Goal: Task Accomplishment & Management: Manage account settings

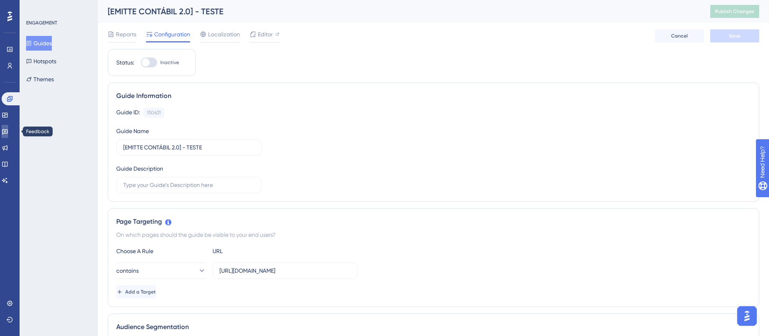
click at [8, 134] on icon at bounding box center [5, 131] width 7 height 7
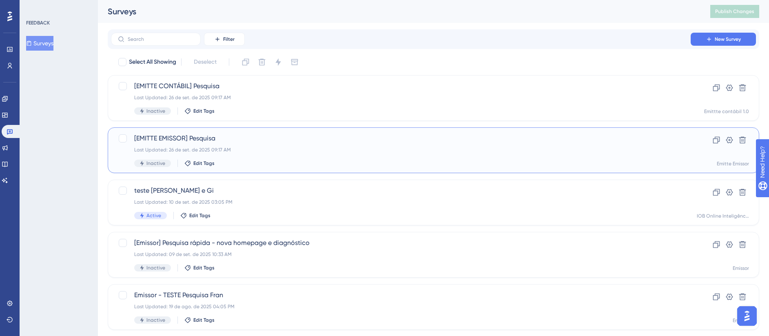
click at [258, 147] on div "Last Updated: 26 de set. de 2025 09:17 AM" at bounding box center [400, 149] width 533 height 7
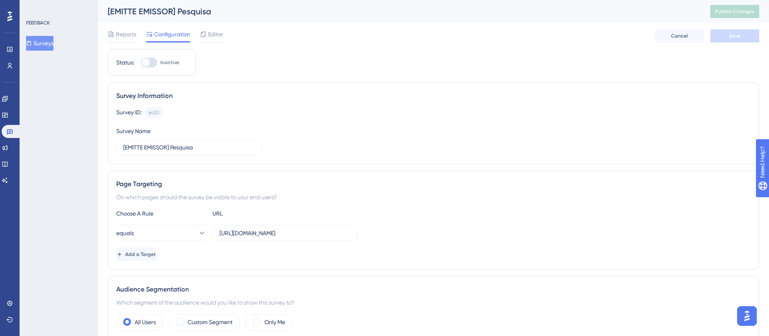
click at [151, 64] on div at bounding box center [149, 63] width 16 height 10
click at [141, 63] on input "Inactive" at bounding box center [140, 62] width 0 height 0
checkbox input "true"
click at [725, 42] on button "Save" at bounding box center [734, 35] width 49 height 13
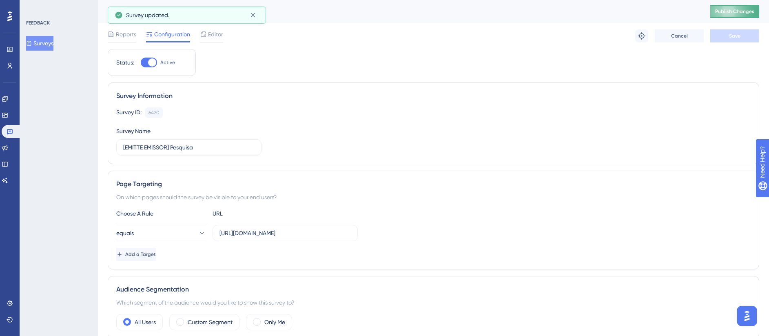
click at [753, 8] on span "Publish Changes" at bounding box center [734, 11] width 39 height 7
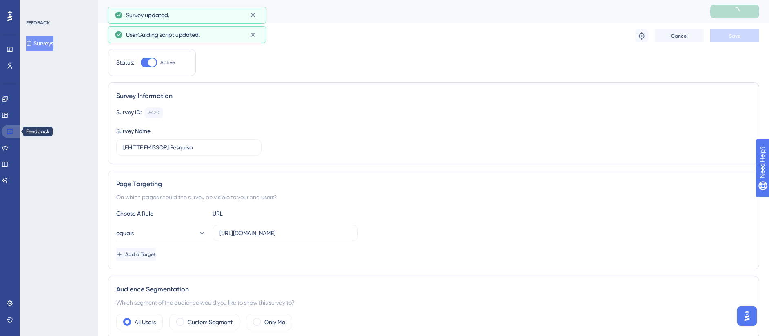
click at [11, 133] on icon at bounding box center [10, 131] width 6 height 5
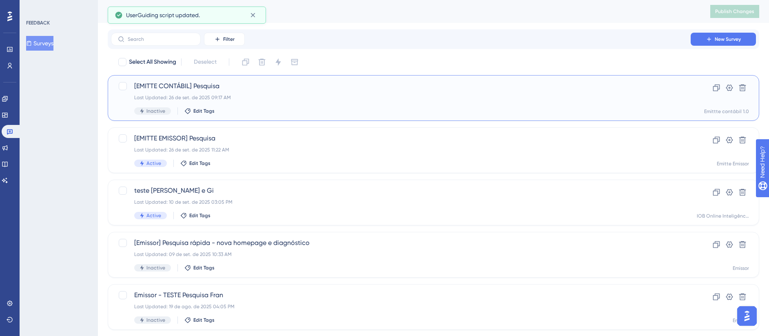
click at [255, 102] on div "[EMITTE CONTÁBIL] Pesquisa Last Updated: 26 de set. de 2025 09:17 AM Inactive E…" at bounding box center [400, 97] width 533 height 33
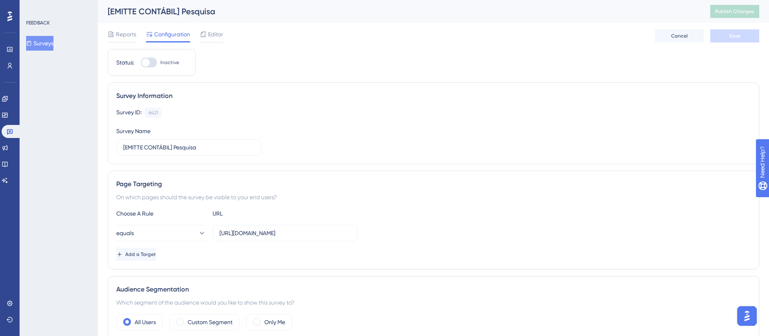
click at [154, 64] on div at bounding box center [149, 63] width 16 height 10
click at [141, 63] on input "Inactive" at bounding box center [140, 62] width 0 height 0
checkbox input "true"
click at [726, 33] on button "Save" at bounding box center [734, 35] width 49 height 13
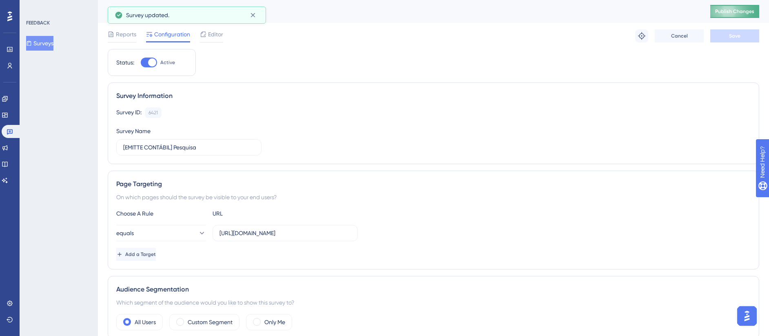
click at [742, 12] on span "Publish Changes" at bounding box center [734, 11] width 39 height 7
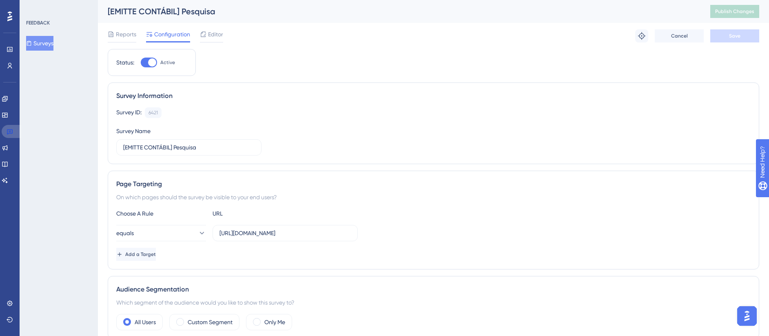
click at [7, 131] on icon at bounding box center [10, 131] width 7 height 7
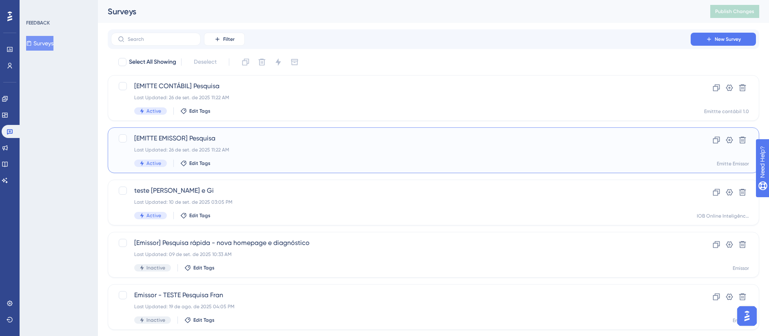
click at [252, 139] on span "[EMITTE EMISSOR] Pesquisa" at bounding box center [400, 138] width 533 height 10
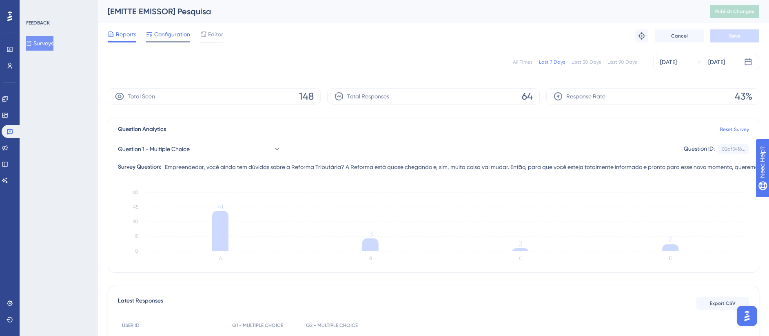
click at [176, 31] on span "Configuration" at bounding box center [172, 34] width 36 height 10
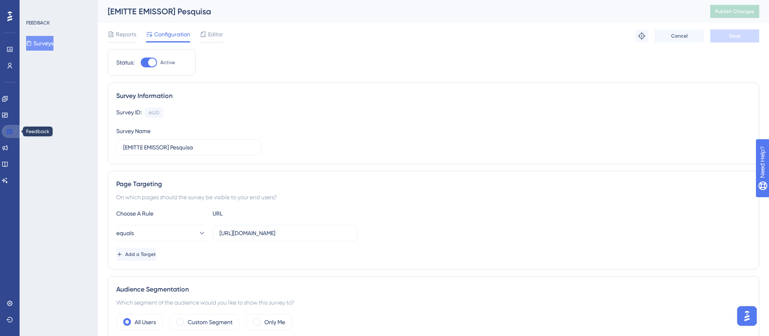
click at [11, 133] on icon at bounding box center [10, 131] width 6 height 5
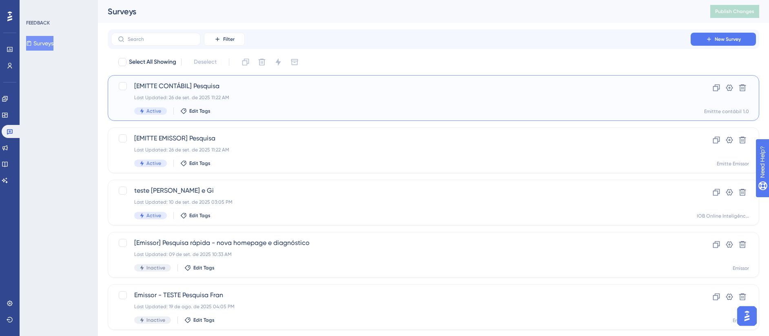
click at [165, 97] on div "Last Updated: 26 de set. de 2025 11:22 AM" at bounding box center [400, 97] width 533 height 7
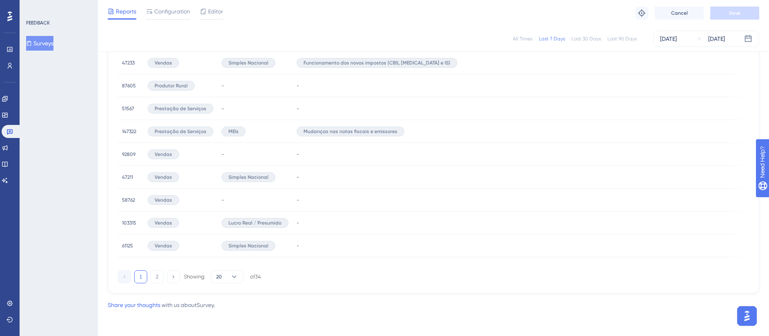
scroll to position [531, 0]
click at [227, 277] on button "20" at bounding box center [227, 276] width 33 height 13
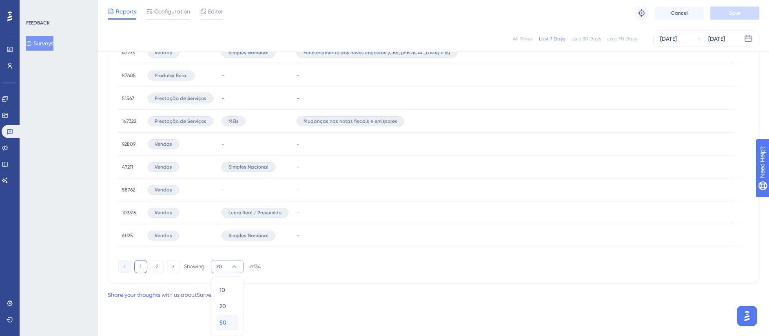
click at [228, 318] on div "50 50" at bounding box center [226, 322] width 15 height 16
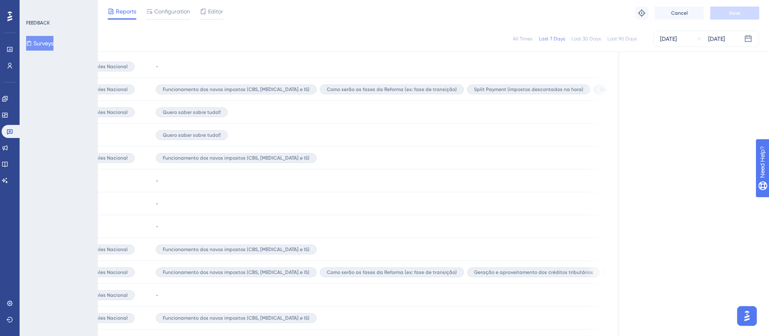
scroll to position [275, 0]
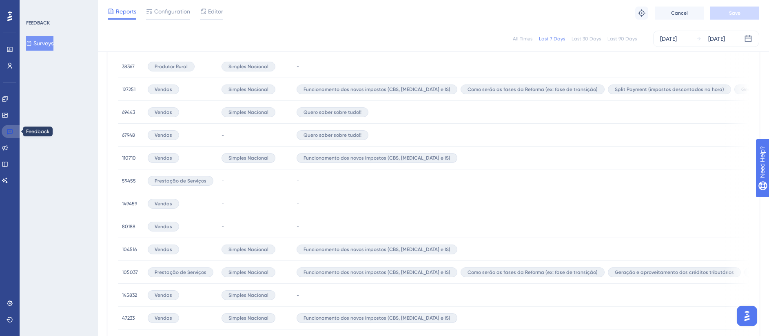
click at [11, 129] on icon at bounding box center [10, 131] width 7 height 7
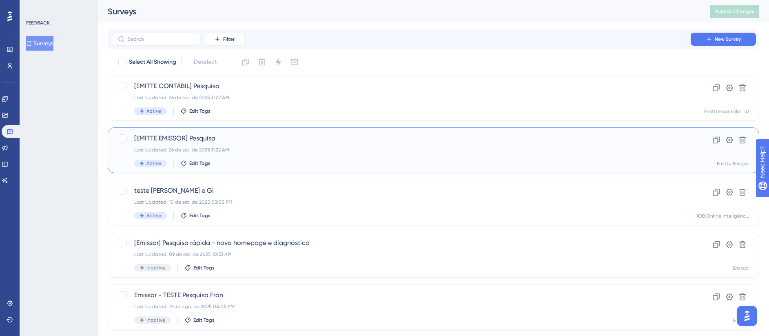
click at [232, 141] on span "[EMITTE EMISSOR] Pesquisa" at bounding box center [400, 138] width 533 height 10
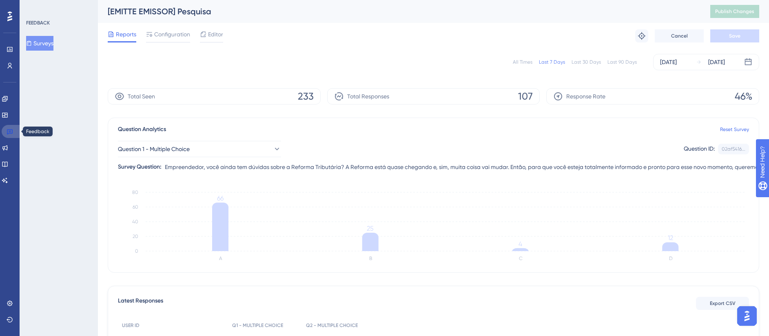
click at [15, 128] on link at bounding box center [12, 131] width 20 height 13
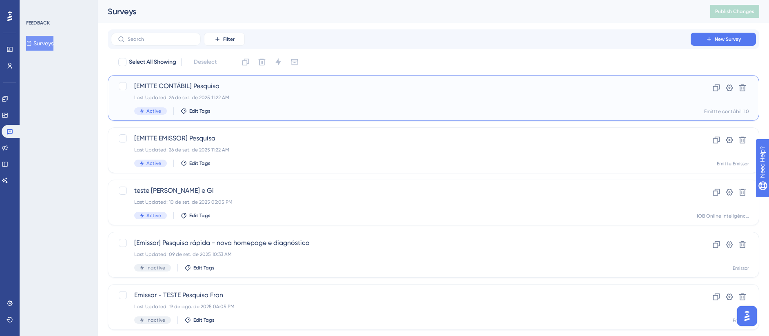
click at [255, 100] on div "Last Updated: 26 de set. de 2025 11:22 AM" at bounding box center [400, 97] width 533 height 7
